Goal: Task Accomplishment & Management: Manage account settings

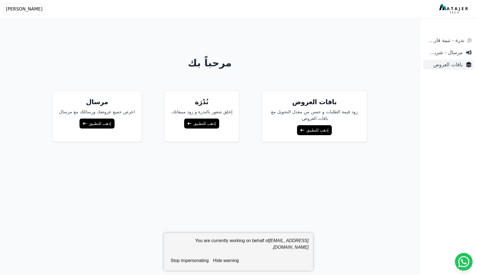
click at [445, 65] on span "باقات العروض" at bounding box center [444, 65] width 37 height 8
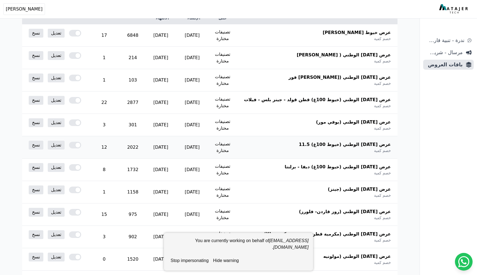
scroll to position [107, 0]
drag, startPoint x: 353, startPoint y: 133, endPoint x: 336, endPoint y: 133, distance: 17.1
click at [336, 141] on span "عرض [DATE] الوطني (خيوط 100غ) 11.5" at bounding box center [345, 144] width 92 height 7
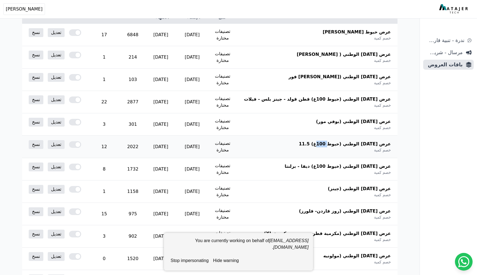
click at [336, 141] on span "عرض [DATE] الوطني (خيوط 100غ) 11.5" at bounding box center [345, 144] width 92 height 7
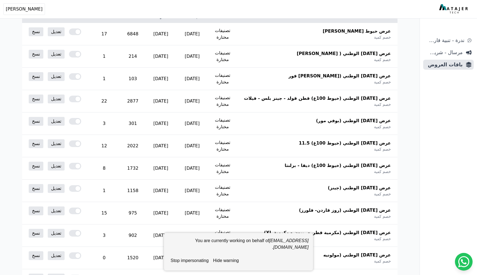
scroll to position [108, 0]
click at [226, 261] on button "hide warning" at bounding box center [226, 260] width 30 height 11
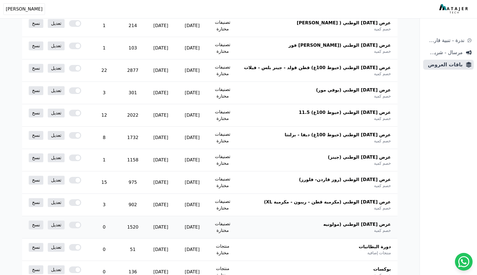
scroll to position [142, 0]
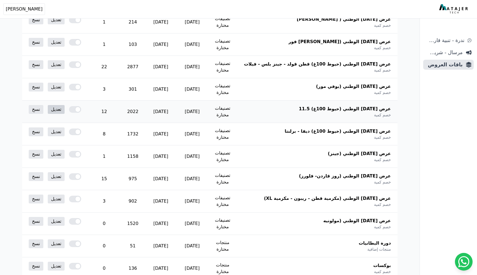
click at [55, 105] on link "تعديل" at bounding box center [56, 109] width 17 height 9
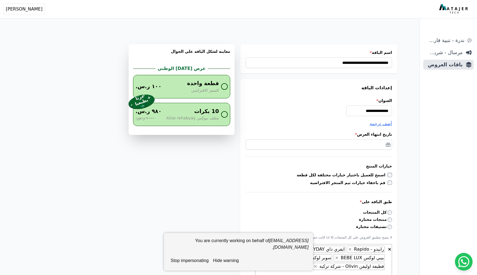
select select "**********"
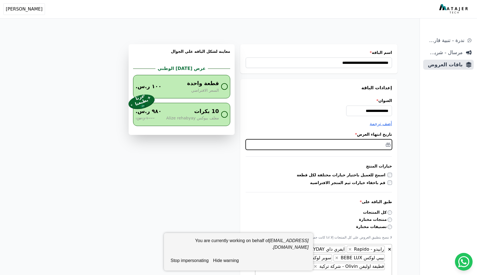
click at [380, 145] on input "text" at bounding box center [319, 144] width 146 height 10
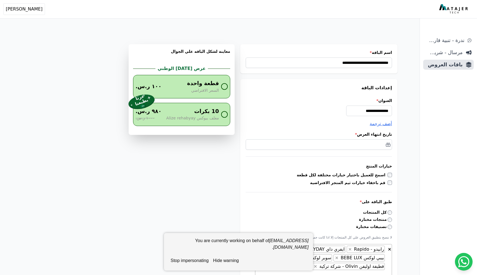
click at [398, 141] on div "**********" at bounding box center [318, 219] width 157 height 280
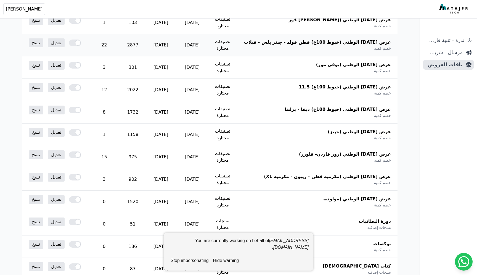
scroll to position [164, 0]
click at [192, 260] on button "stop impersonating" at bounding box center [189, 260] width 43 height 11
